Goal: Complete application form: Complete application form

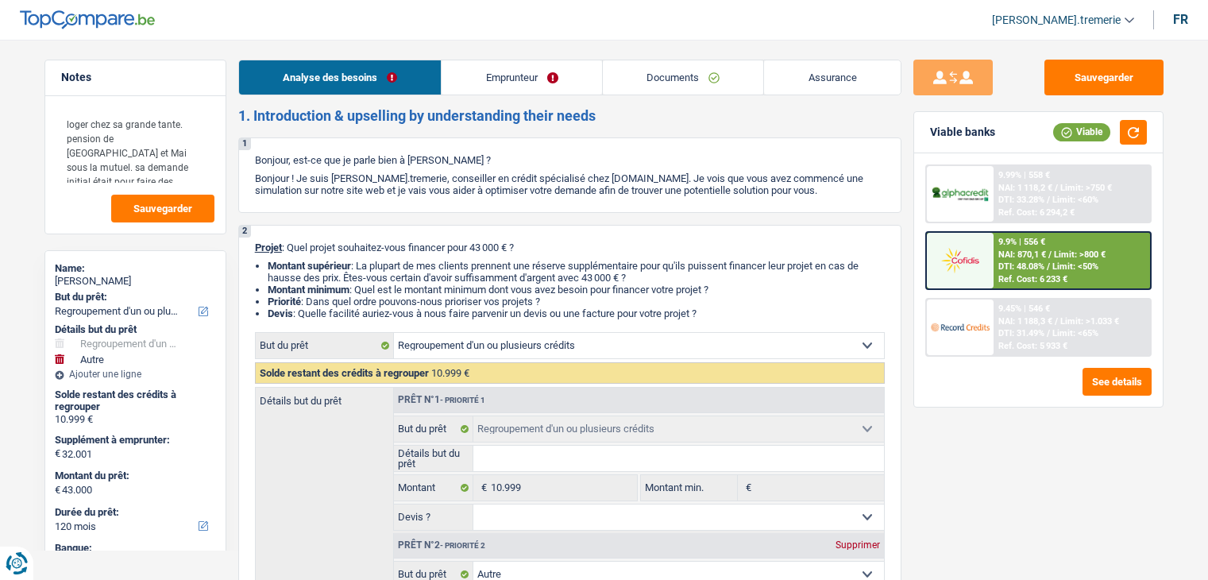
select select "refinancing"
select select "other"
select select "120"
select select "refinancing"
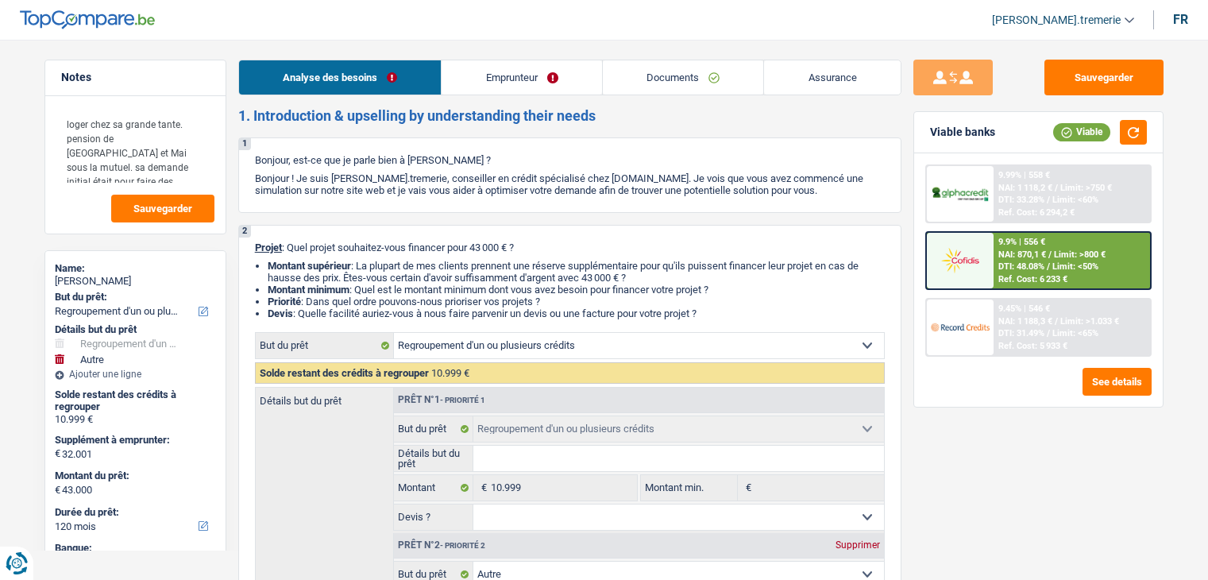
select select "refinancing"
select select "other"
select select "false"
select select "120"
select select "worker"
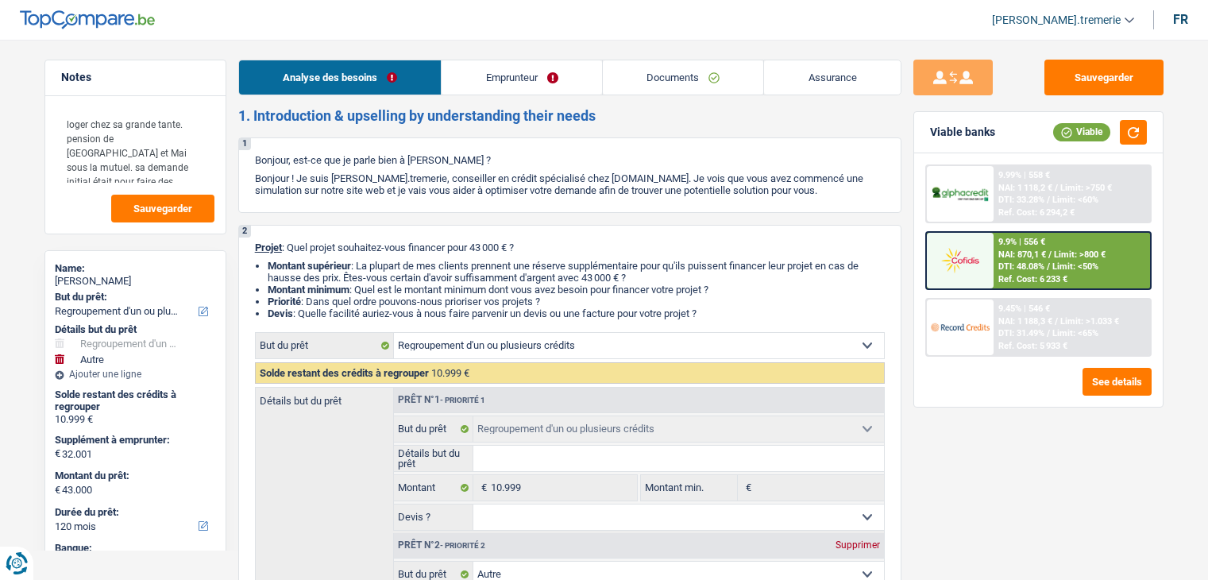
select select "netSalary"
select select "pension"
select select "liveWithParents"
select select "carLoan"
select select "60"
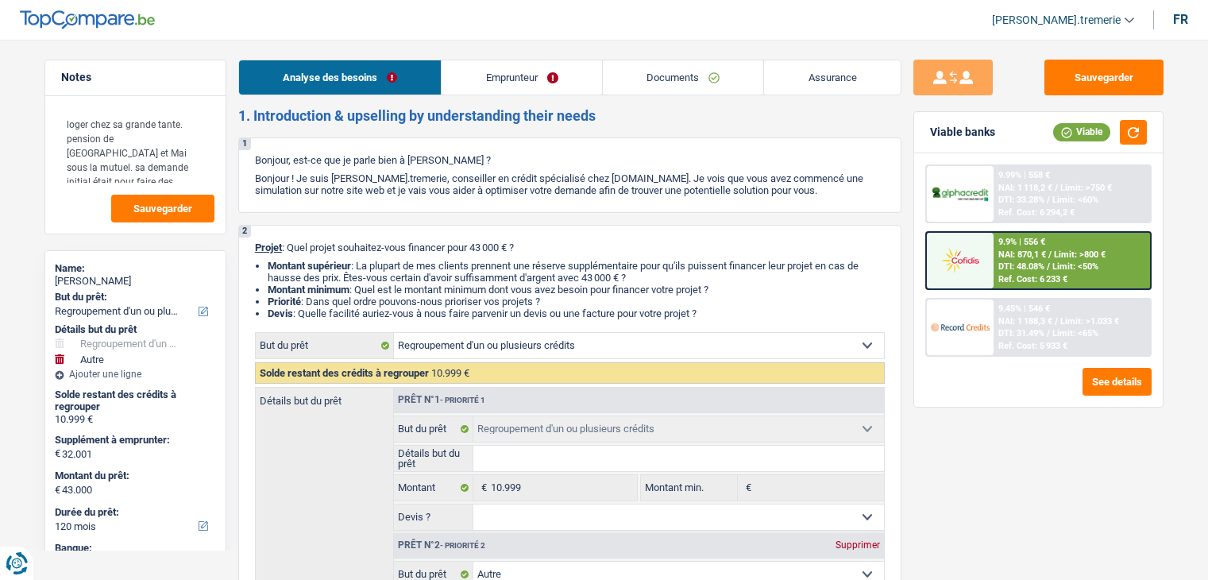
select select "refinancing"
select select "other"
select select "false"
select select "120"
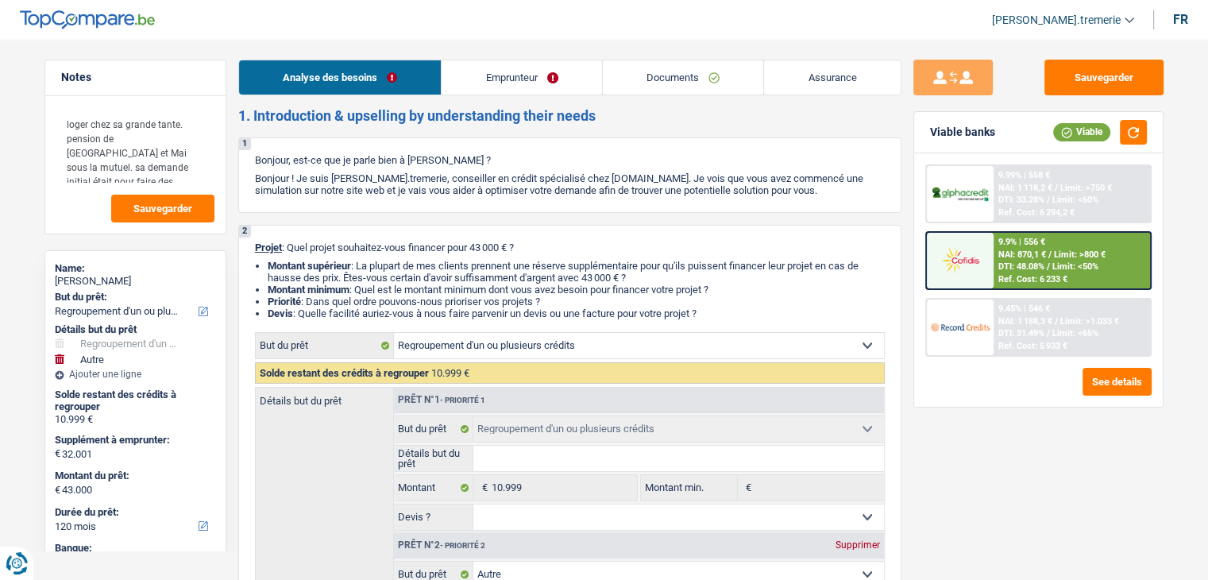
click at [559, 83] on link "Emprunteur" at bounding box center [522, 77] width 160 height 34
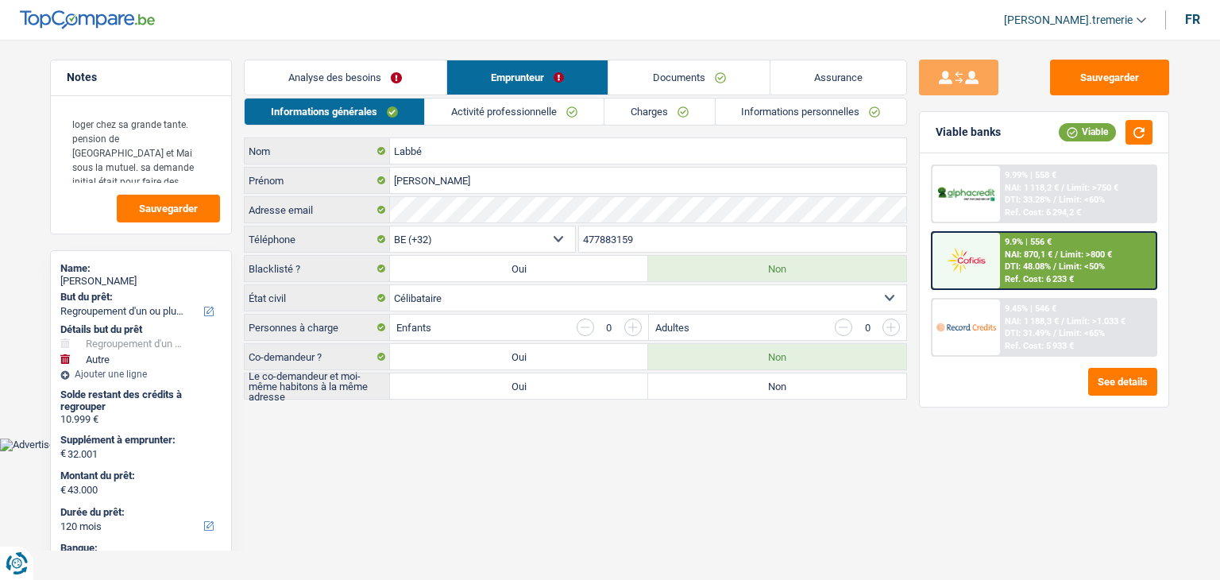
click at [808, 108] on link "Informations personnelles" at bounding box center [811, 111] width 191 height 26
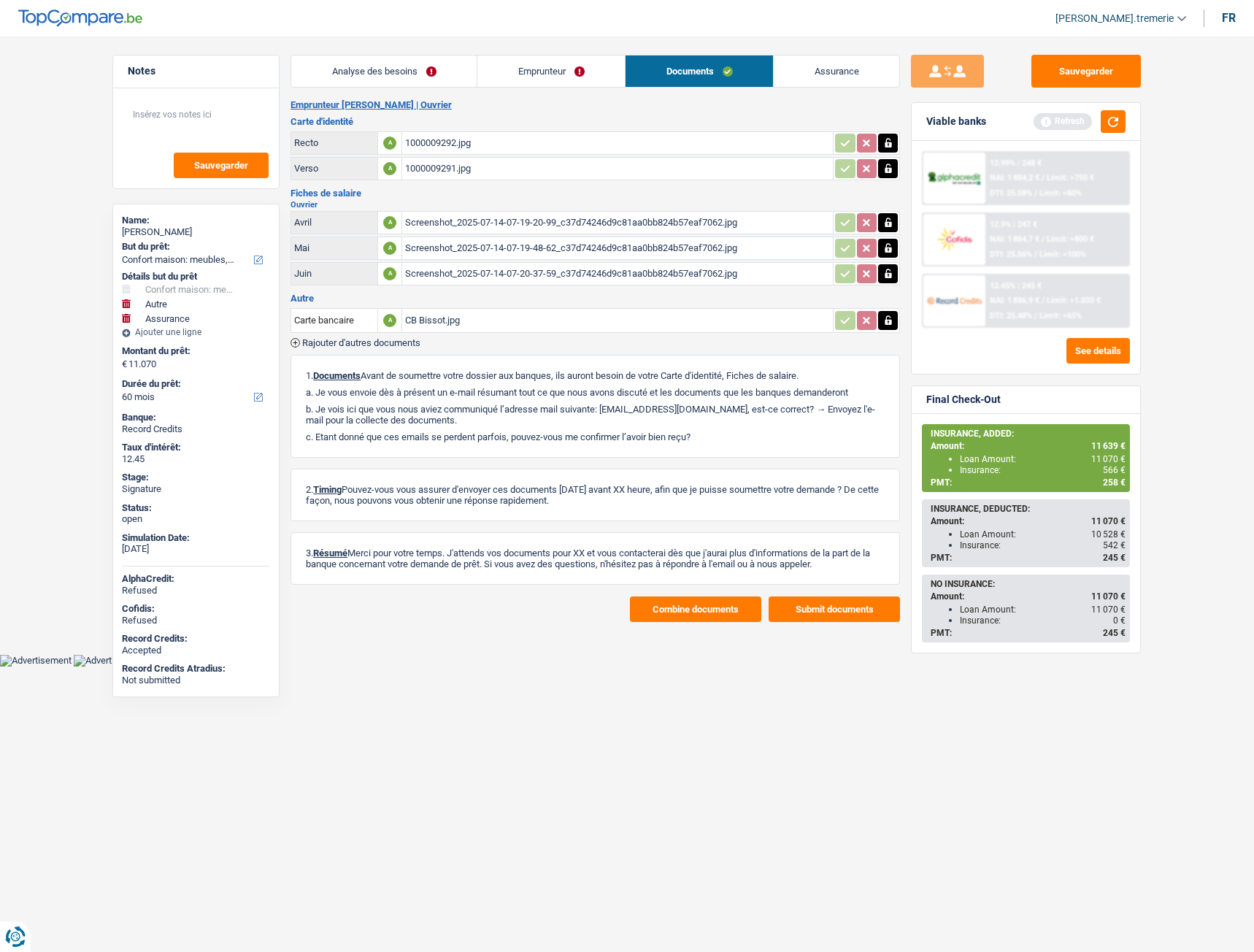
select select "household"
select select "other"
select select "insurance"
select select "60"
